Goal: Check status

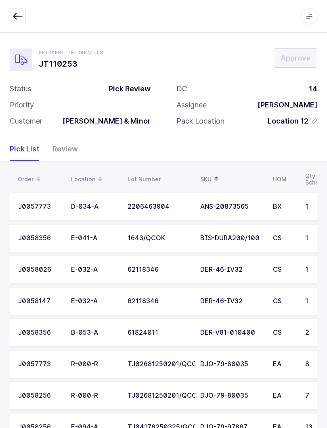
scroll to position [220, 0]
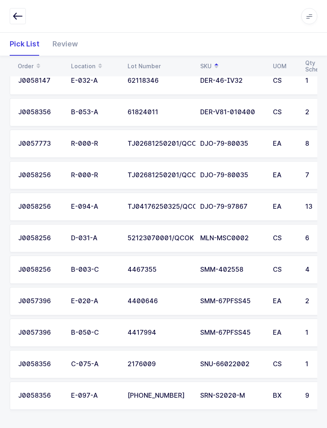
click at [19, 15] on icon "button" at bounding box center [18, 16] width 10 height 10
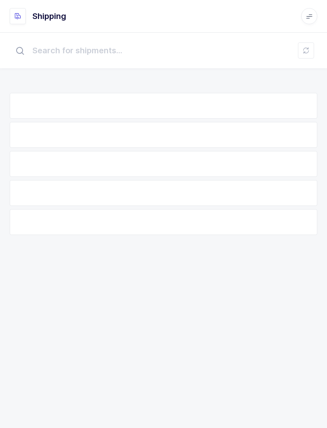
scroll to position [8, 0]
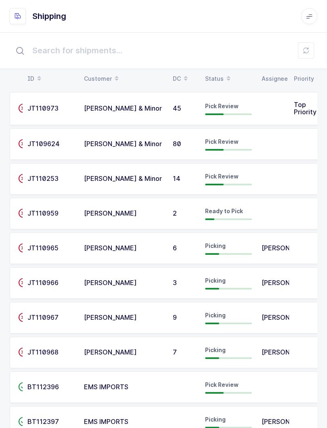
click at [226, 75] on icon at bounding box center [228, 76] width 4 height 4
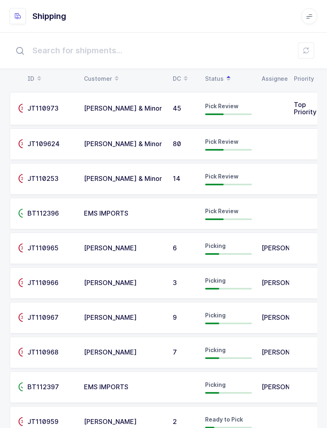
click at [128, 216] on span "EMS IMPORTS" at bounding box center [106, 213] width 44 height 8
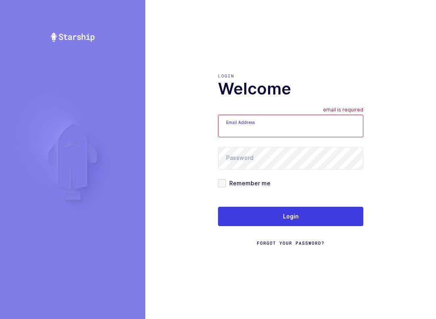
click at [317, 132] on input "Email Address" at bounding box center [290, 126] width 145 height 23
click at [292, 134] on input "Email Address" at bounding box center [290, 126] width 145 height 23
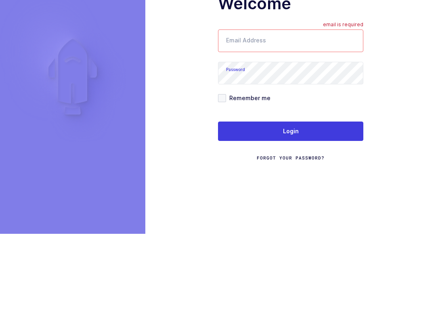
type input "mundo@janustrade.com"
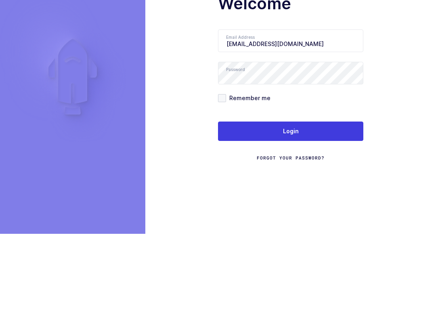
scroll to position [8, 0]
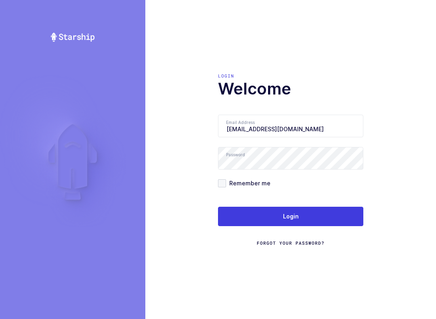
click at [307, 213] on button "Login" at bounding box center [290, 216] width 145 height 19
